Goal: Task Accomplishment & Management: Use online tool/utility

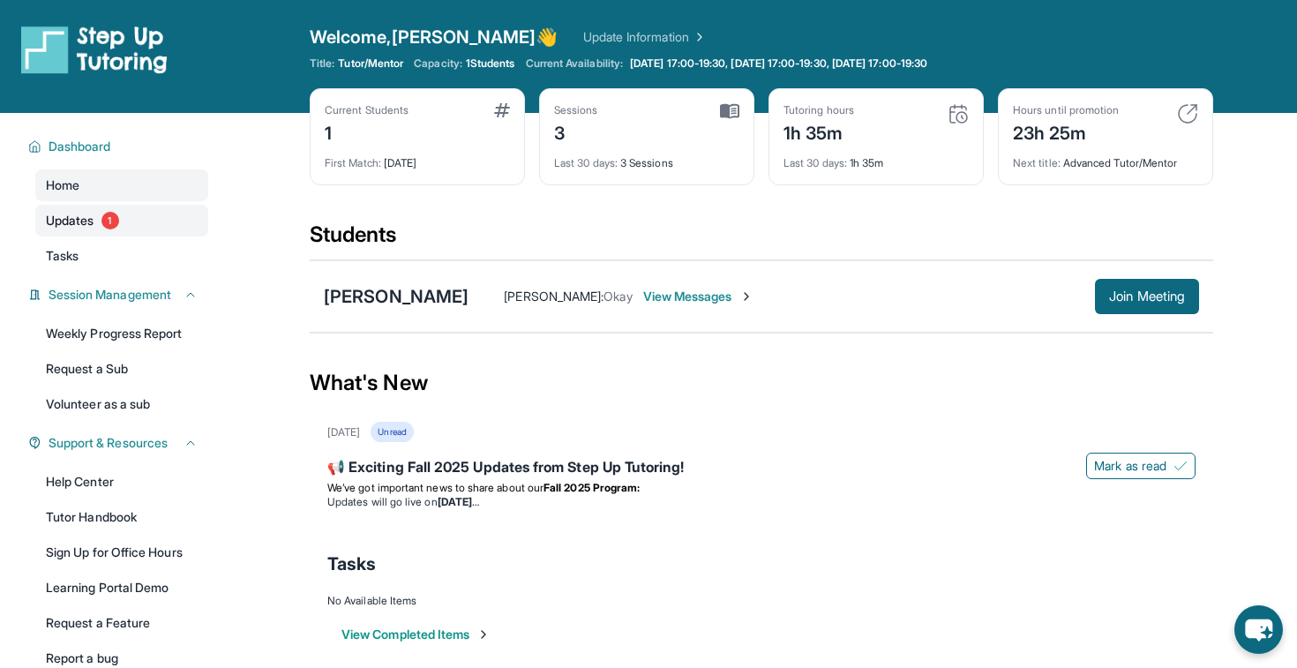
click at [64, 217] on div "Open sidebar Welcome, Sophia 👋 Update Information Title: Tutor/Mentor Capacity:…" at bounding box center [648, 342] width 1297 height 685
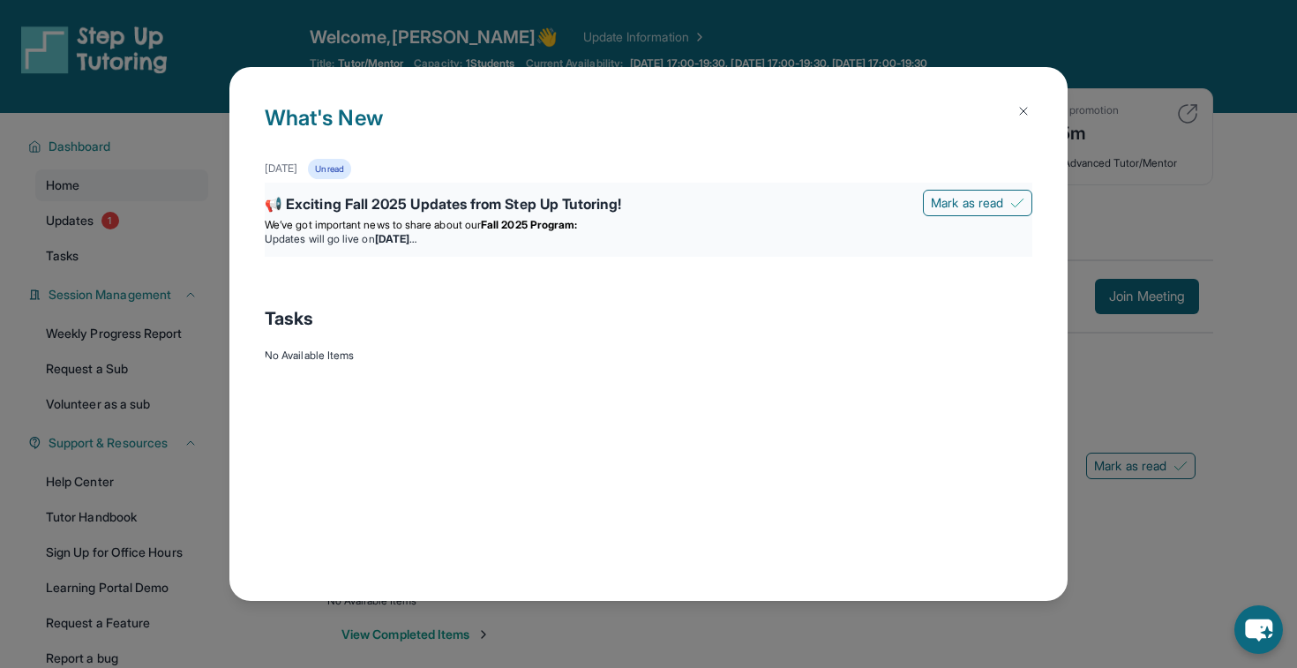
click at [850, 221] on p "We’ve got important news to share about our Fall 2025 Program:" at bounding box center [648, 225] width 767 height 14
click at [564, 209] on div "📢 Exciting Fall 2025 Updates from Step Up Tutoring!" at bounding box center [648, 205] width 767 height 25
click at [416, 237] on strong "Wednesday, September 3" at bounding box center [395, 238] width 41 height 13
click at [462, 205] on div "📢 Exciting Fall 2025 Updates from Step Up Tutoring!" at bounding box center [648, 205] width 767 height 25
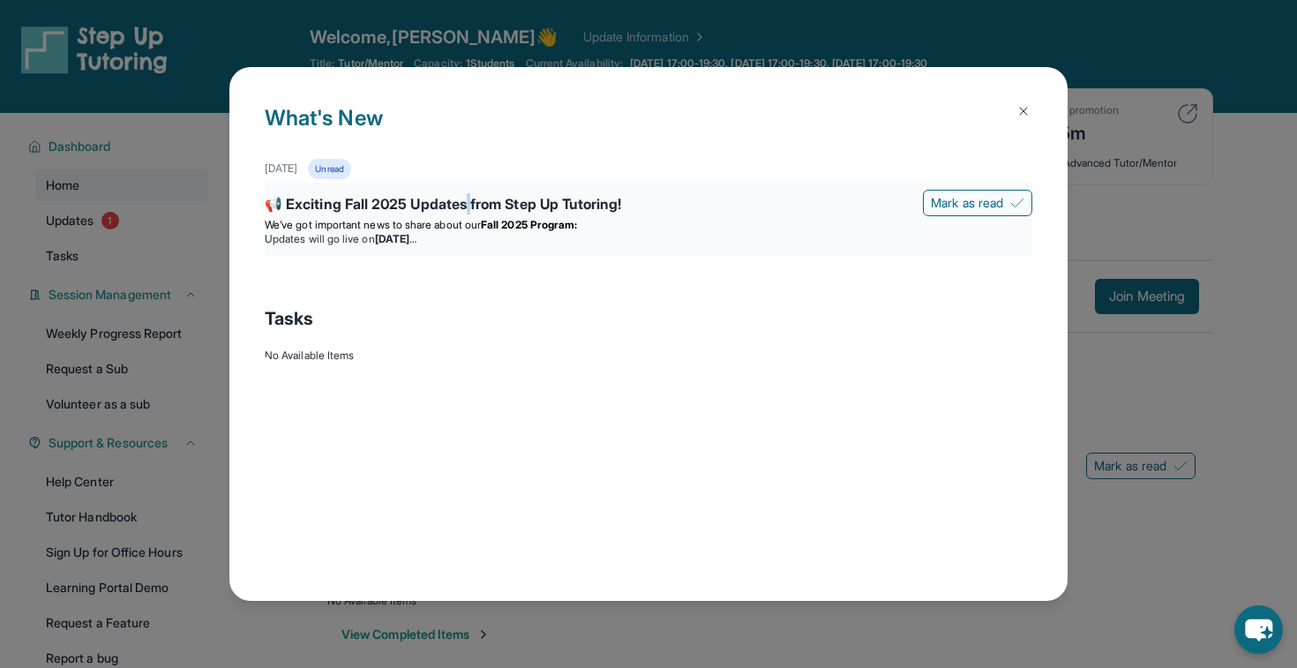
click at [462, 205] on div "📢 Exciting Fall 2025 Updates from Step Up Tutoring!" at bounding box center [648, 205] width 767 height 25
click at [970, 206] on span "Mark as read" at bounding box center [967, 203] width 72 height 18
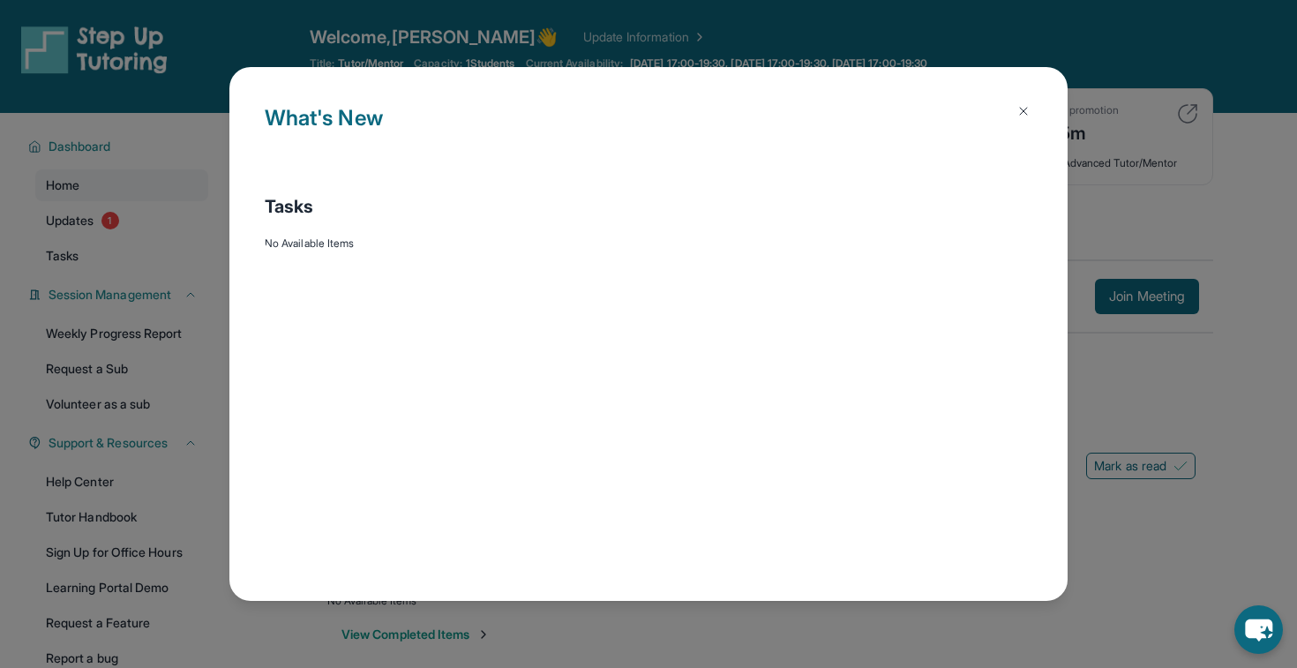
click at [1028, 115] on img at bounding box center [1023, 111] width 14 height 14
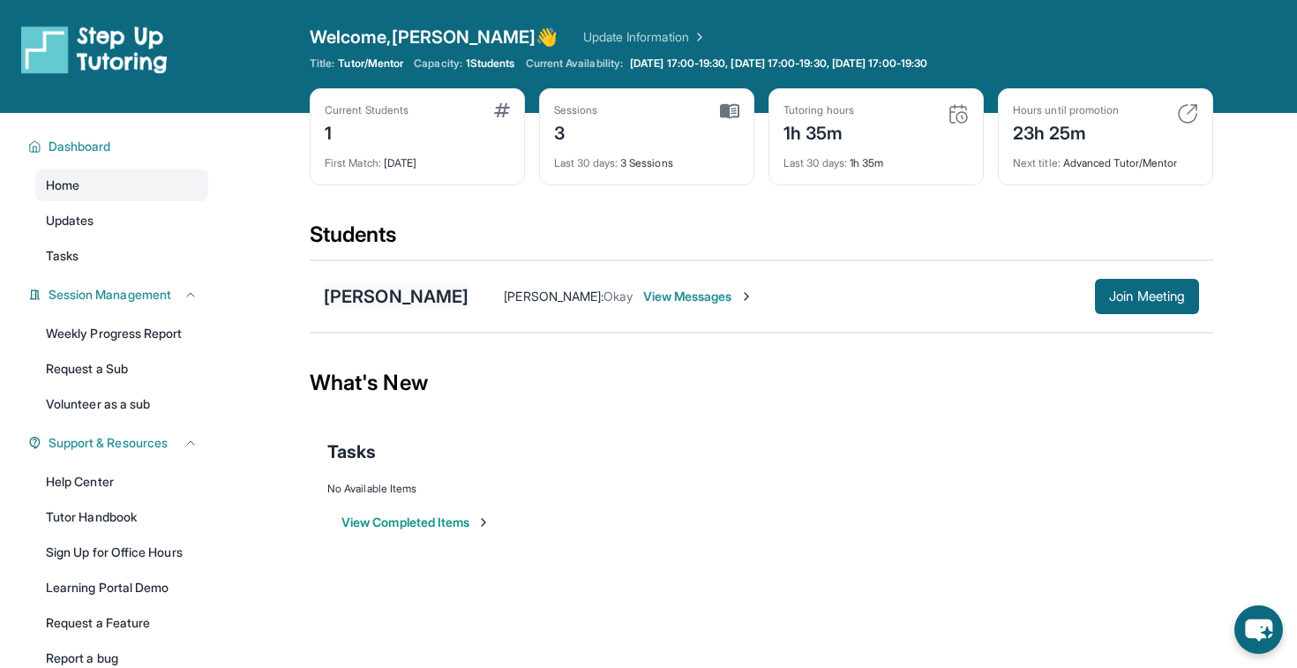
click at [400, 295] on div "[PERSON_NAME]" at bounding box center [396, 296] width 145 height 25
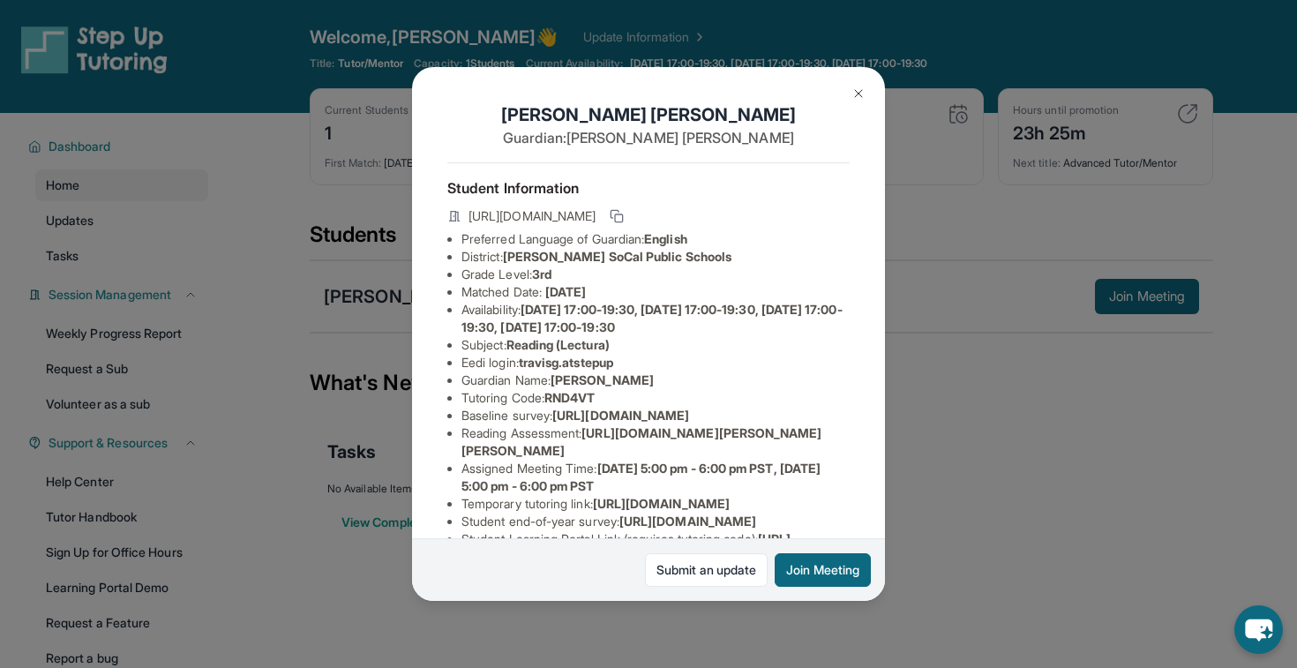
click at [856, 93] on img at bounding box center [858, 93] width 14 height 14
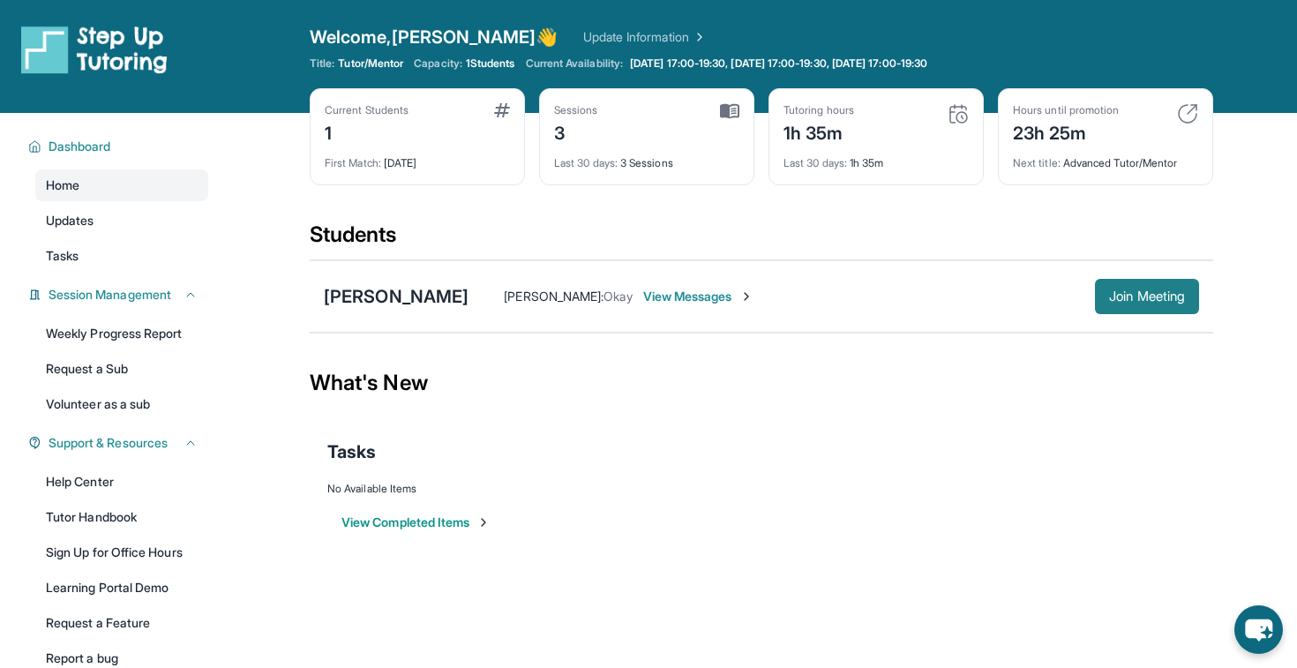
click at [1111, 291] on span "Join Meeting" at bounding box center [1147, 296] width 76 height 11
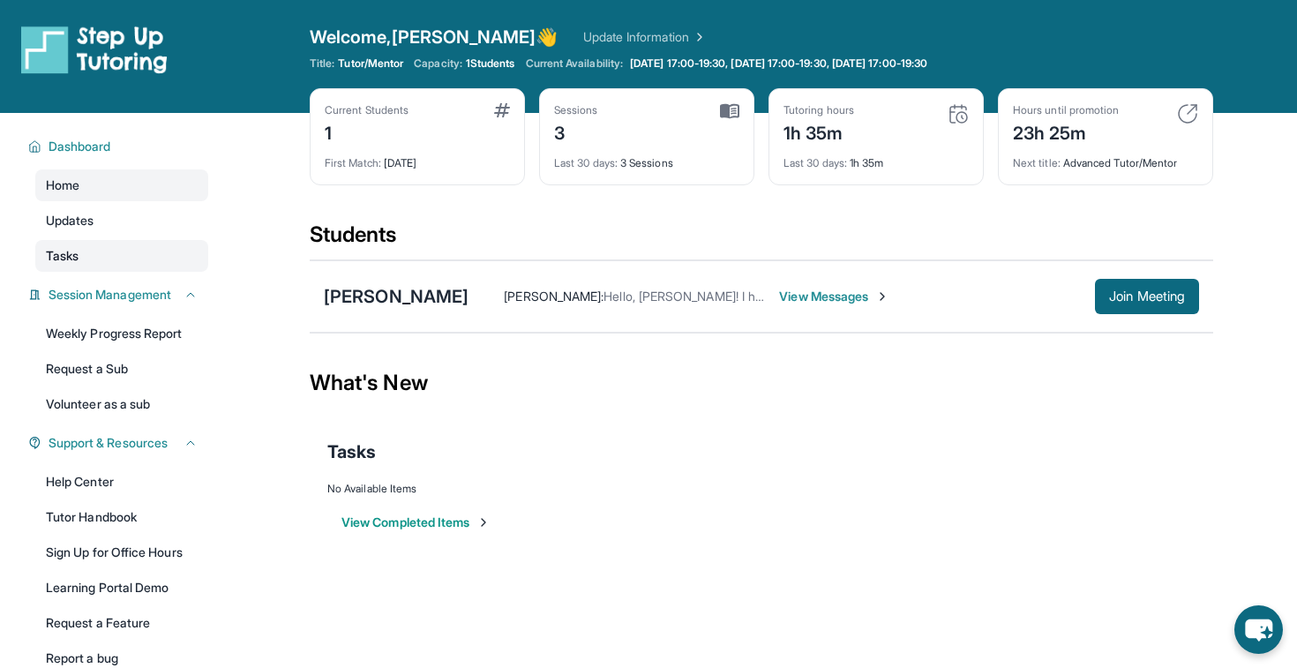
click at [182, 257] on link "Tasks" at bounding box center [121, 256] width 173 height 32
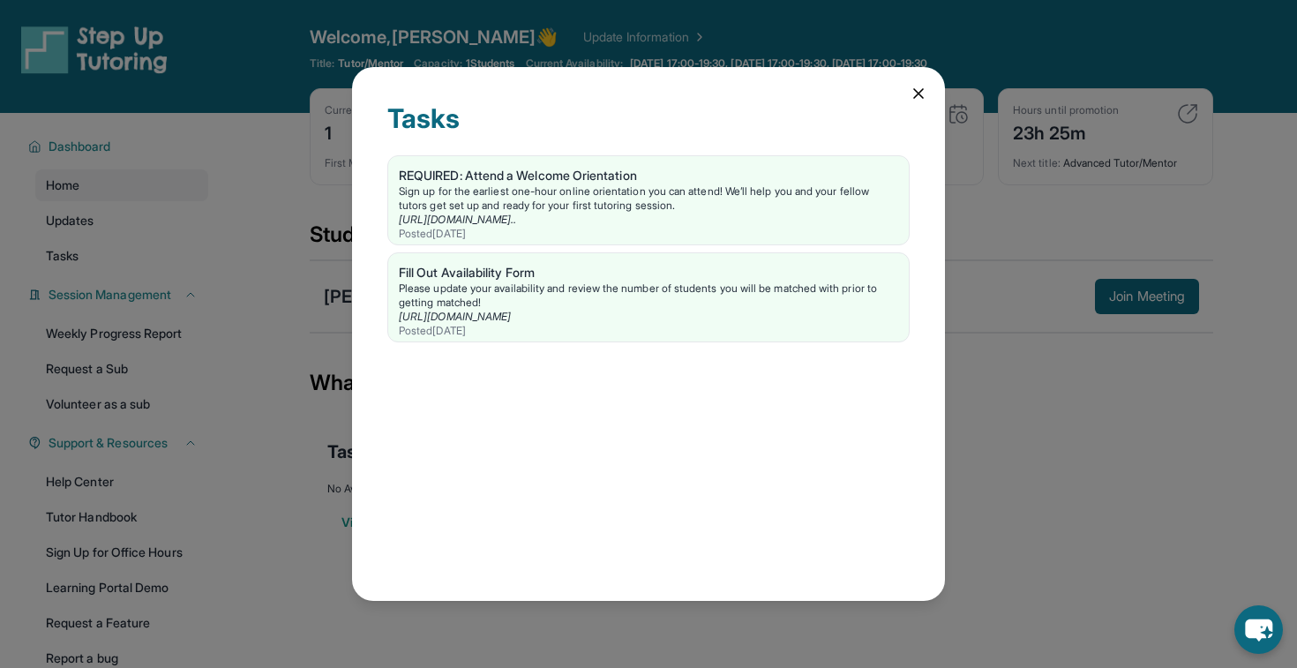
click at [915, 90] on icon at bounding box center [918, 93] width 9 height 9
